Goal: Task Accomplishment & Management: Use online tool/utility

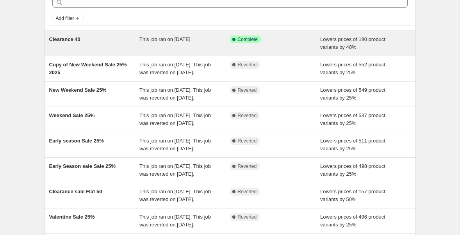
scroll to position [43, 0]
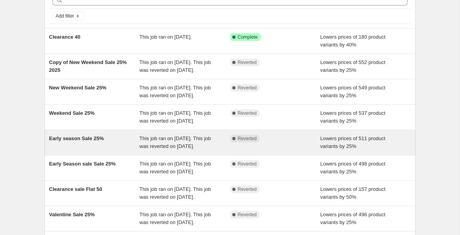
click at [227, 150] on div "This job ran on [DATE]. This job was reverted on [DATE]." at bounding box center [185, 143] width 91 height 16
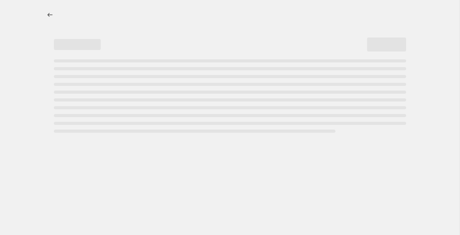
select select "percentage"
select select "collection"
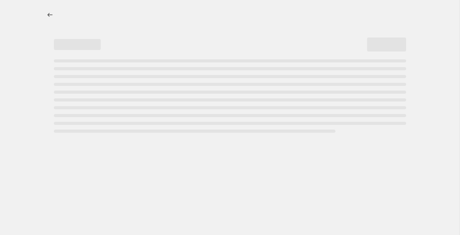
select select "collection"
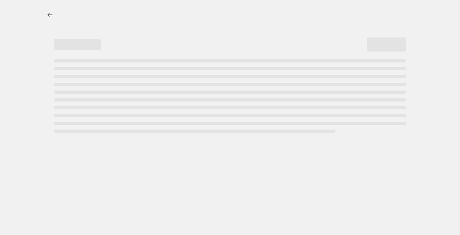
select select "collection"
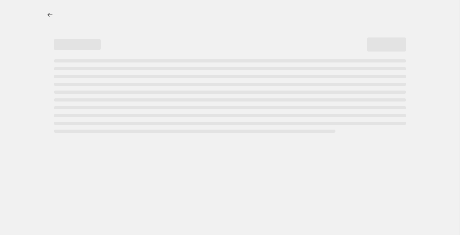
select select "collection"
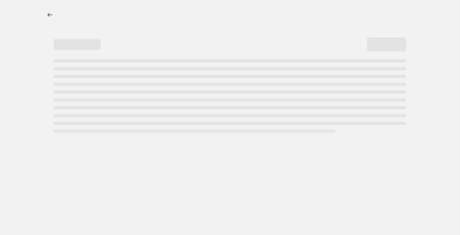
select select "collection"
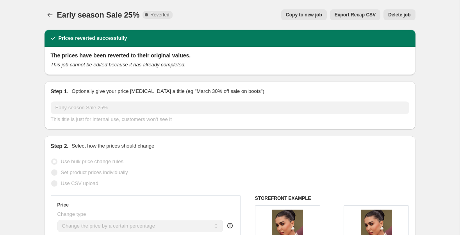
click at [306, 13] on span "Copy to new job" at bounding box center [304, 15] width 36 height 6
select select "percentage"
select select "collection"
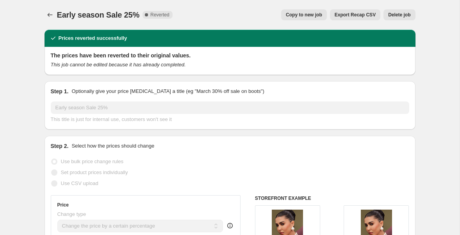
select select "collection"
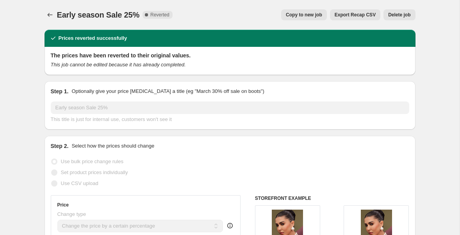
select select "collection"
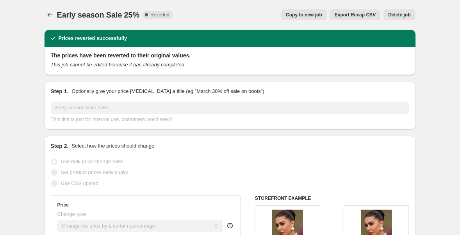
select select "collection"
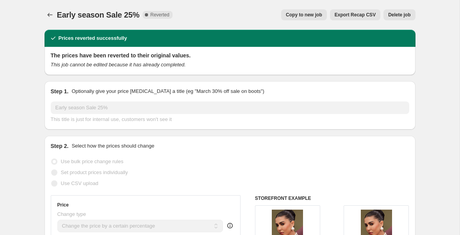
select select "collection"
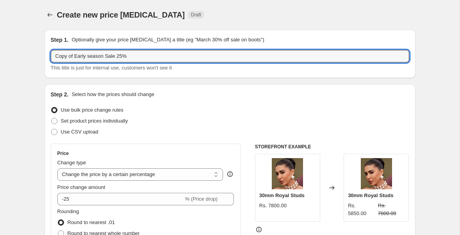
drag, startPoint x: 107, startPoint y: 56, endPoint x: 29, endPoint y: 49, distance: 79.3
click at [94, 55] on input "Birthday Sale 25%" at bounding box center [230, 56] width 359 height 13
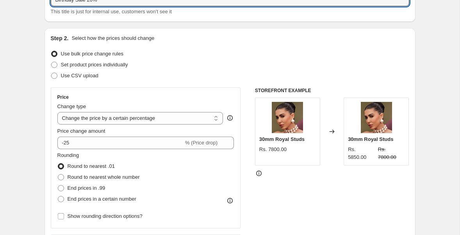
scroll to position [72, 0]
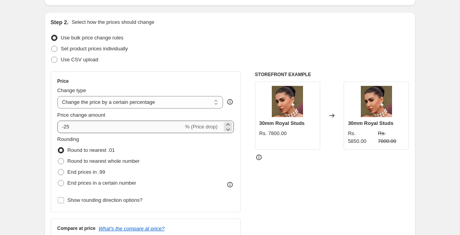
type input "Birthday Sale 20%"
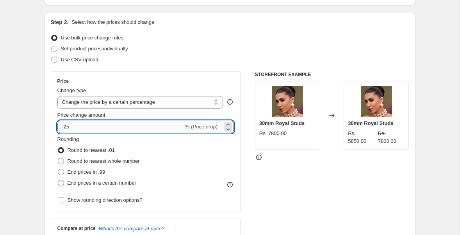
click at [81, 129] on input "-25" at bounding box center [120, 127] width 126 height 13
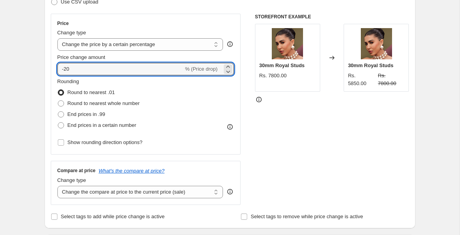
scroll to position [132, 0]
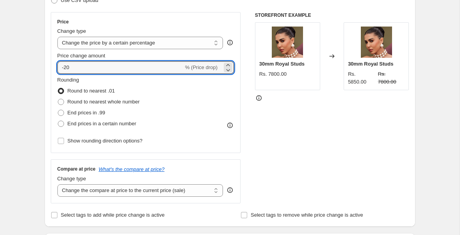
type input "-20"
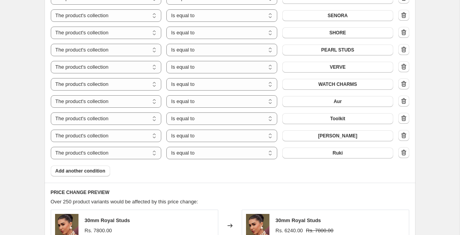
scroll to position [701, 0]
click at [84, 169] on span "Add another condition" at bounding box center [80, 170] width 50 height 6
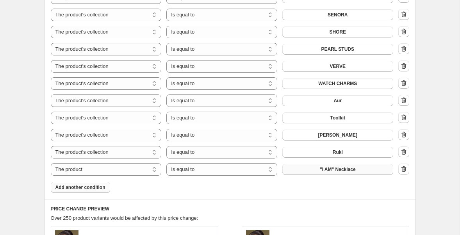
click at [317, 170] on button ""I AM" Necklace" at bounding box center [338, 169] width 111 height 11
click at [325, 169] on span ""I AM" Necklace" at bounding box center [338, 169] width 36 height 6
click at [118, 170] on select "The product The product's collection The product's tag The product's vendor The…" at bounding box center [106, 169] width 111 height 13
select select "collection"
click at [309, 172] on button "Aur" at bounding box center [338, 169] width 111 height 11
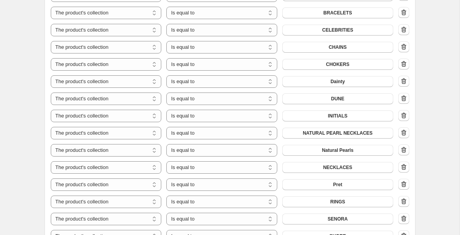
scroll to position [487, 0]
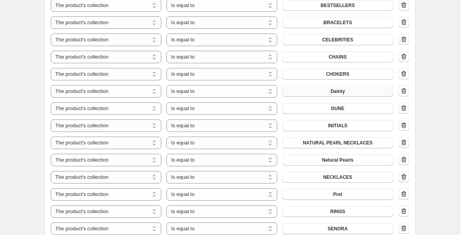
click at [347, 90] on button "Dainty" at bounding box center [338, 91] width 111 height 11
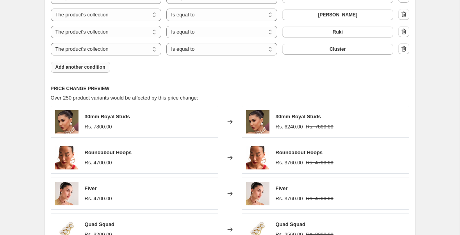
scroll to position [822, 0]
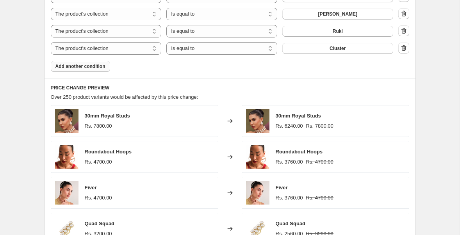
click at [81, 68] on span "Add another condition" at bounding box center [80, 66] width 50 height 6
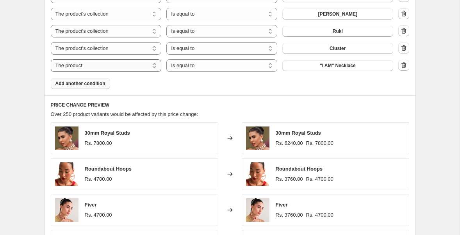
click at [113, 66] on select "The product The product's collection The product's tag The product's vendor The…" at bounding box center [106, 65] width 111 height 13
select select "collection"
click at [300, 70] on button "Aur" at bounding box center [338, 65] width 111 height 11
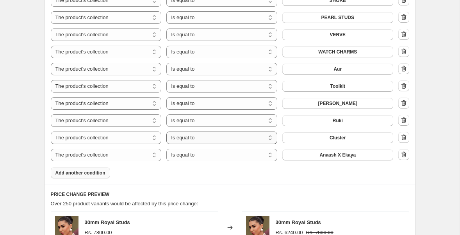
scroll to position [723, 0]
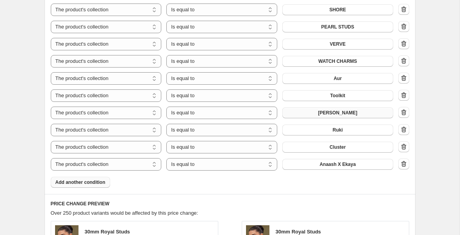
click at [327, 113] on button "[PERSON_NAME]" at bounding box center [338, 112] width 111 height 11
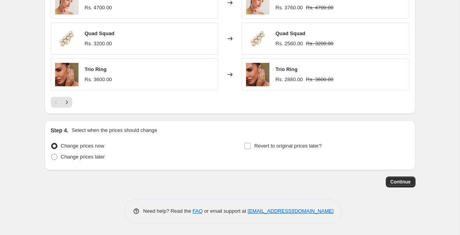
scroll to position [1029, 0]
click at [248, 147] on input "Revert to original prices later?" at bounding box center [248, 146] width 6 height 6
checkbox input "true"
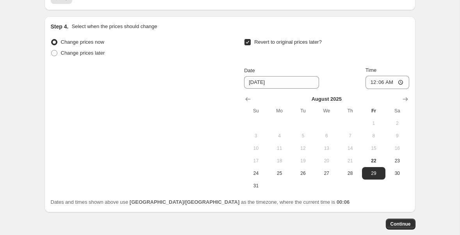
scroll to position [1136, 0]
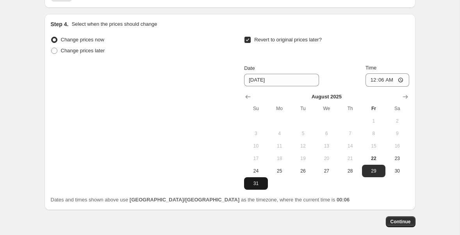
click at [256, 184] on span "31" at bounding box center [255, 184] width 17 height 6
type input "[DATE]"
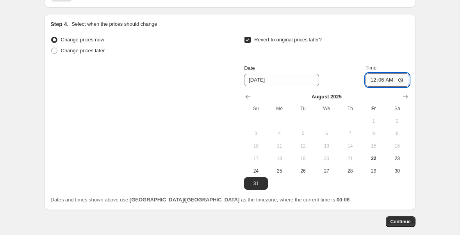
click at [380, 81] on input "00:06" at bounding box center [388, 79] width 44 height 13
click at [374, 80] on input "00:06" at bounding box center [388, 79] width 44 height 13
type input "23:55"
click at [348, 194] on div "Change prices now Change prices later Revert to original prices later? Date [DA…" at bounding box center [230, 119] width 359 height 170
click at [393, 222] on span "Continue" at bounding box center [401, 222] width 20 height 6
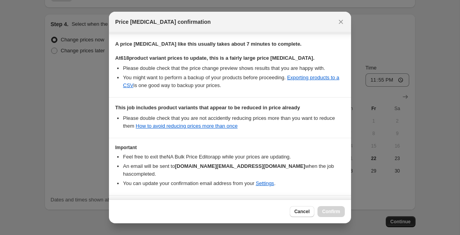
scroll to position [145, 0]
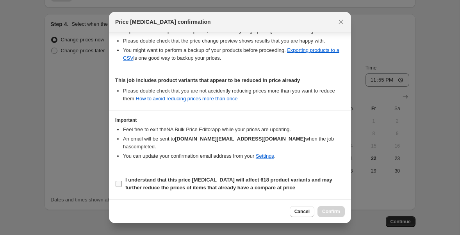
click at [116, 186] on input "I understand that this price [MEDICAL_DATA] will affect 618 product variants an…" at bounding box center [119, 184] width 6 height 6
checkbox input "true"
click at [329, 211] on span "Confirm" at bounding box center [331, 212] width 18 height 6
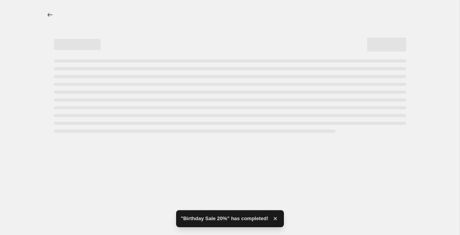
select select "percentage"
select select "collection"
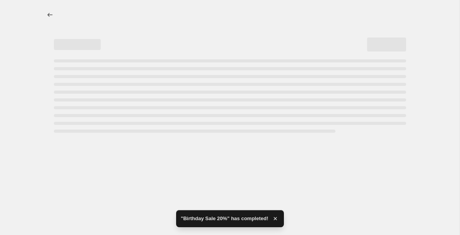
select select "collection"
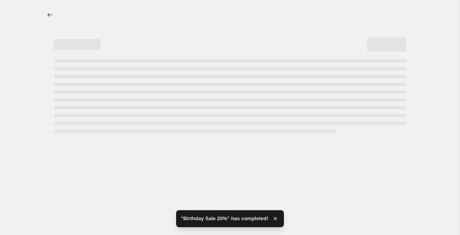
select select "collection"
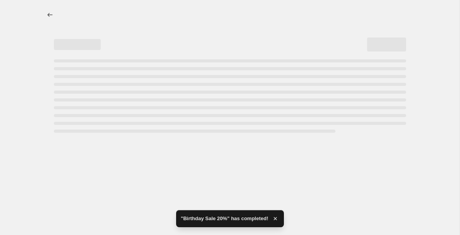
select select "collection"
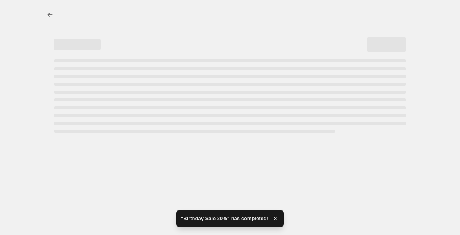
select select "collection"
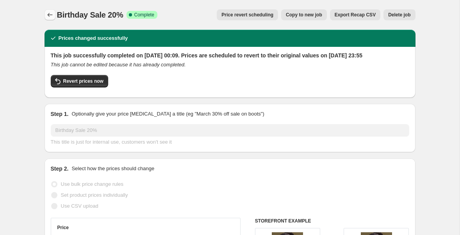
click at [51, 15] on icon "Price change jobs" at bounding box center [50, 15] width 8 height 8
